Goal: Information Seeking & Learning: Learn about a topic

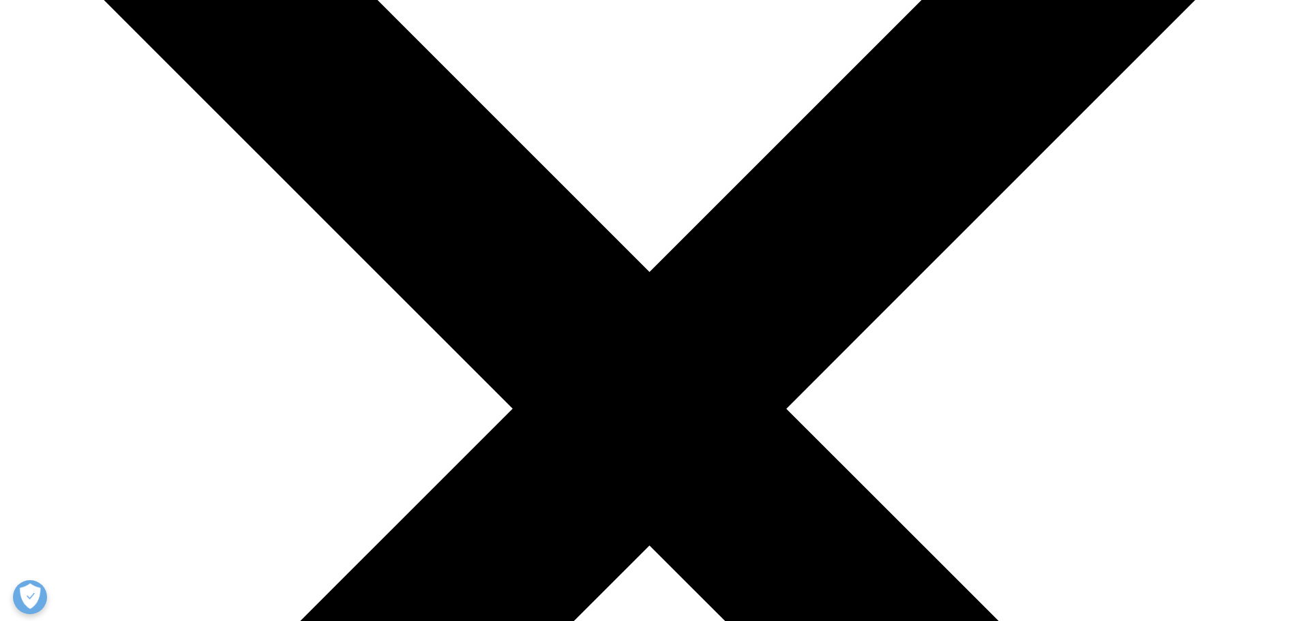
scroll to position [68, 0]
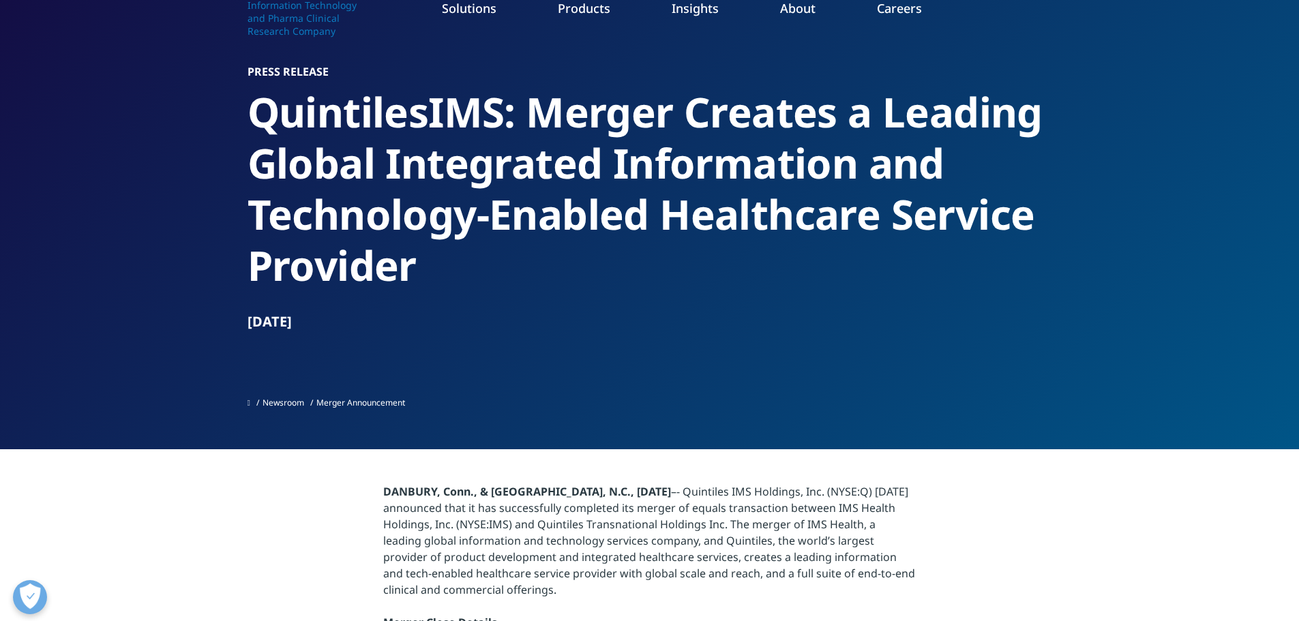
click at [119, 400] on section "Press Release QuintilesIMS: Merger Creates a Leading Global Integrated Informat…" at bounding box center [649, 191] width 1299 height 518
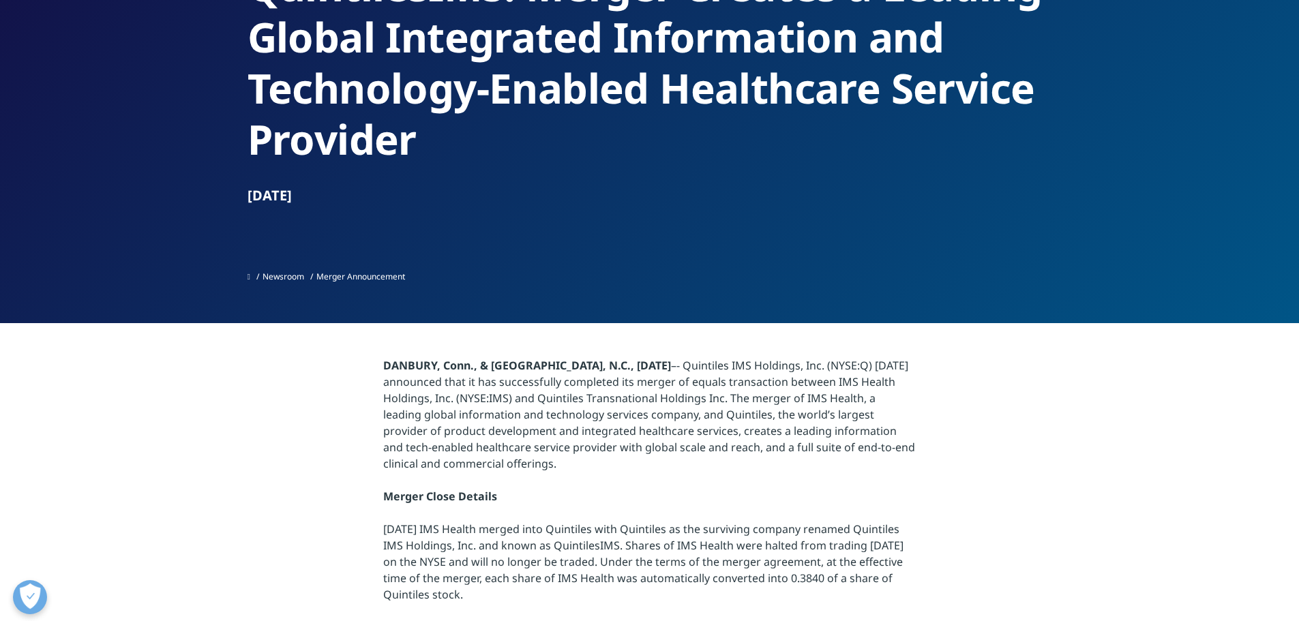
scroll to position [205, 0]
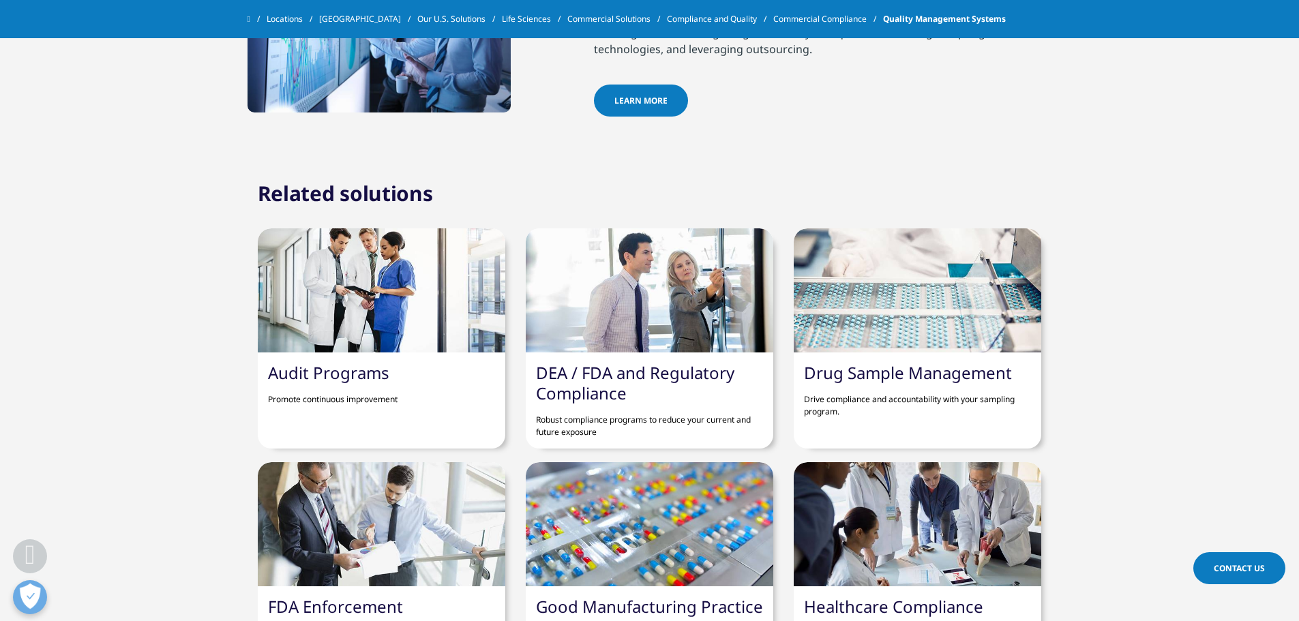
scroll to position [750, 0]
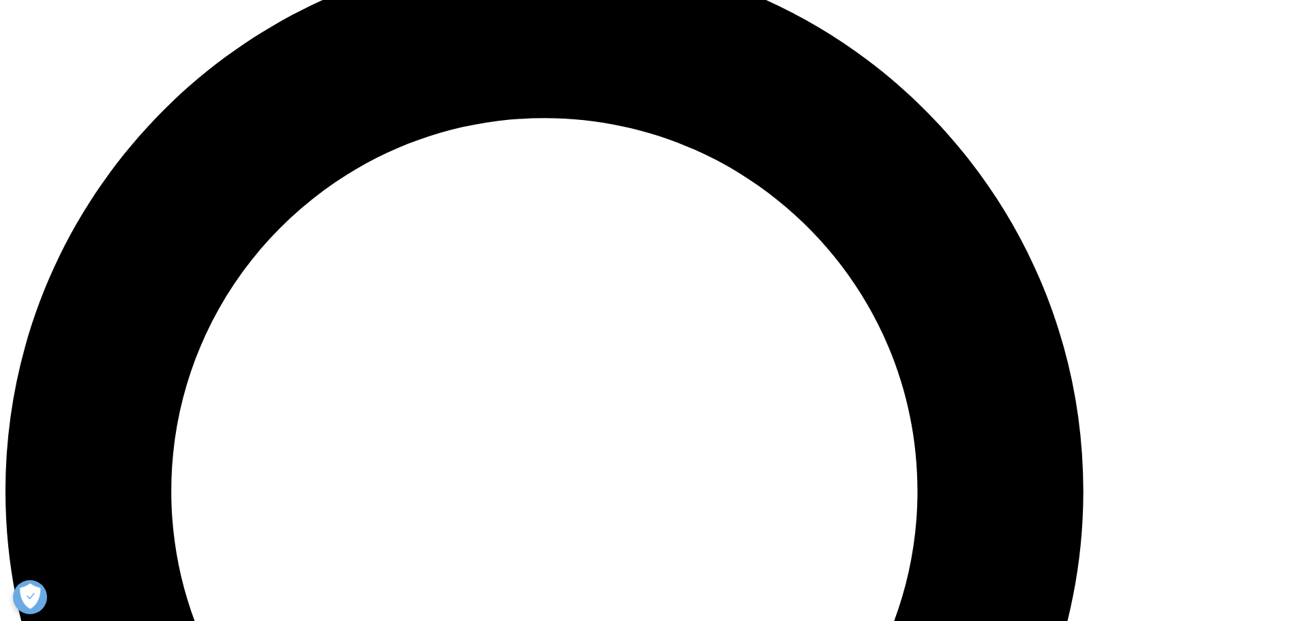
scroll to position [1364, 0]
